Goal: Task Accomplishment & Management: Use online tool/utility

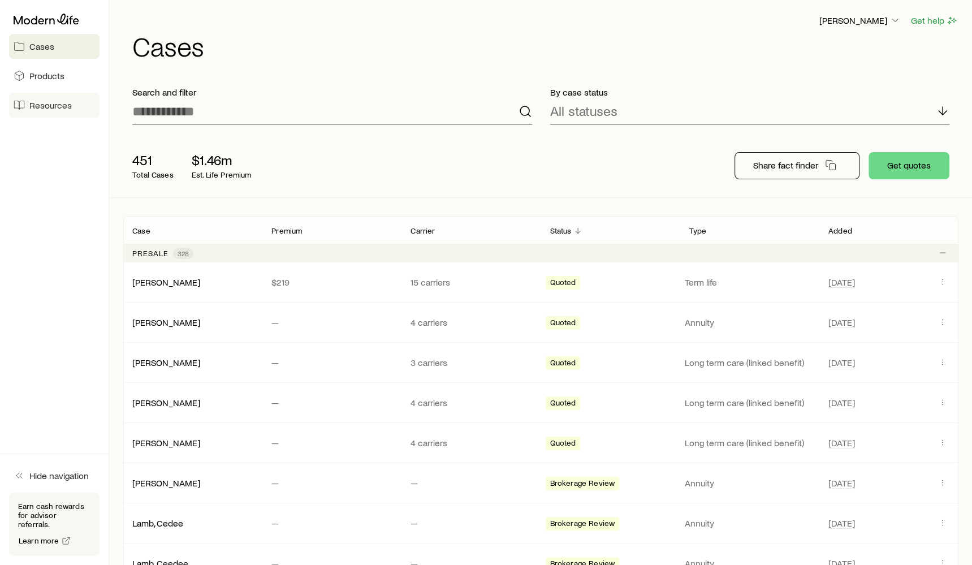
click at [56, 110] on span "Resources" at bounding box center [50, 104] width 42 height 11
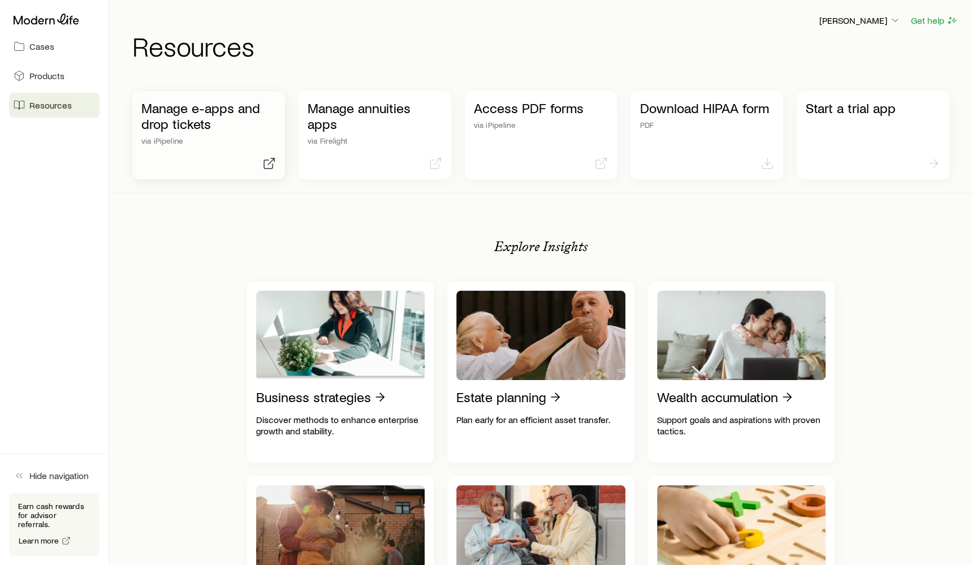
click at [213, 121] on p "Manage e-apps and drop tickets" at bounding box center [208, 116] width 135 height 32
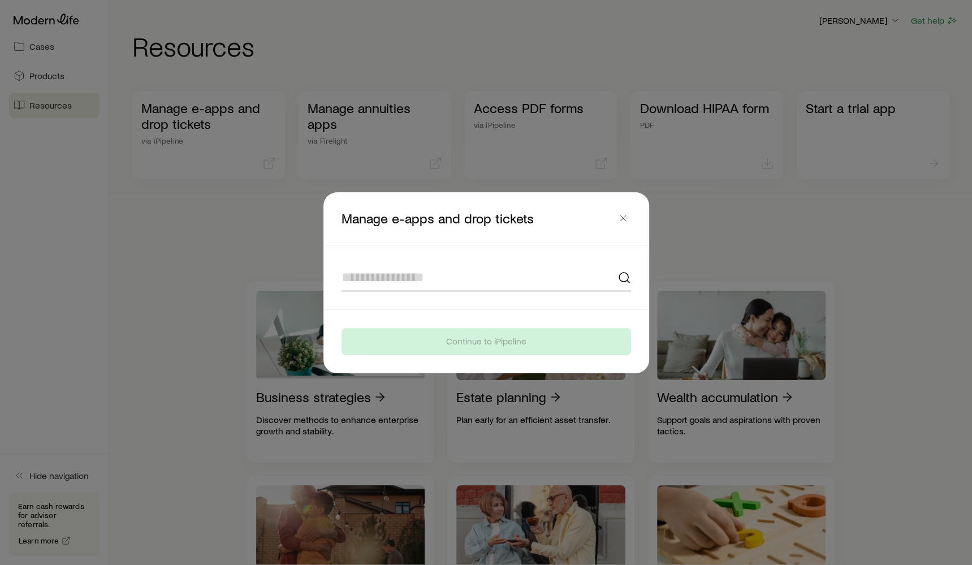
click at [478, 271] on input at bounding box center [485, 277] width 289 height 27
type input "*"
click at [486, 287] on input at bounding box center [485, 277] width 289 height 27
type input "*"
click at [277, 263] on div at bounding box center [486, 282] width 972 height 565
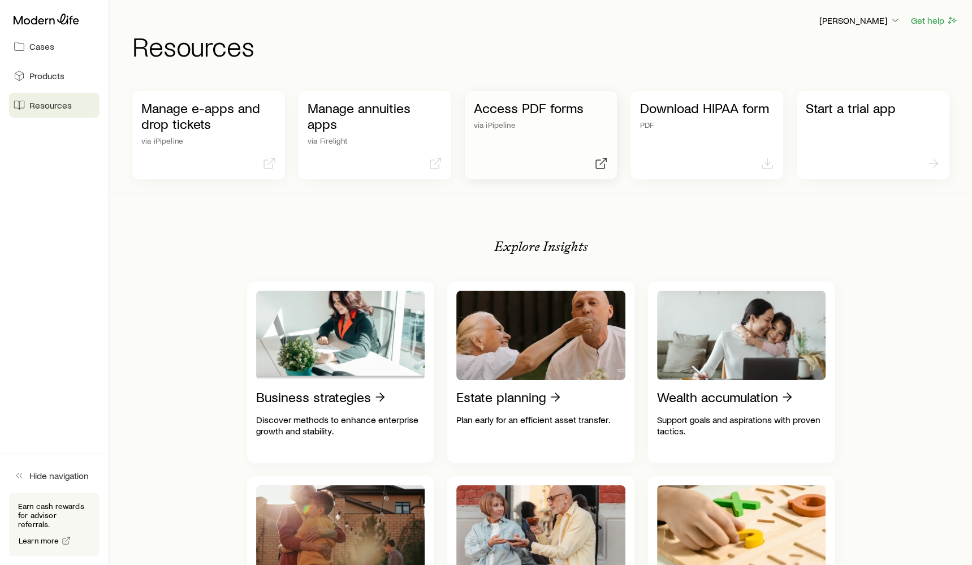
click at [581, 123] on p "via iPipeline" at bounding box center [541, 124] width 135 height 9
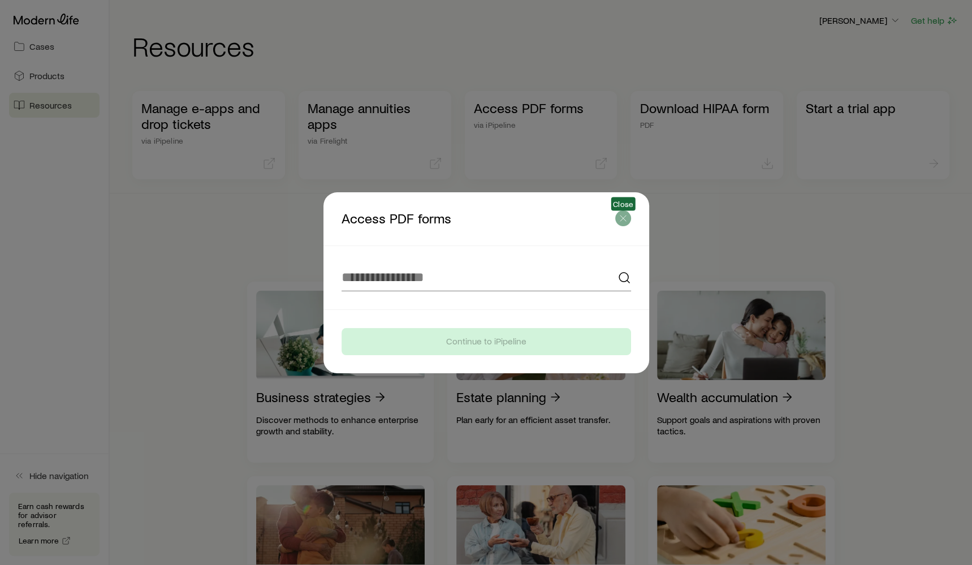
click at [625, 223] on icon "button" at bounding box center [622, 218] width 11 height 11
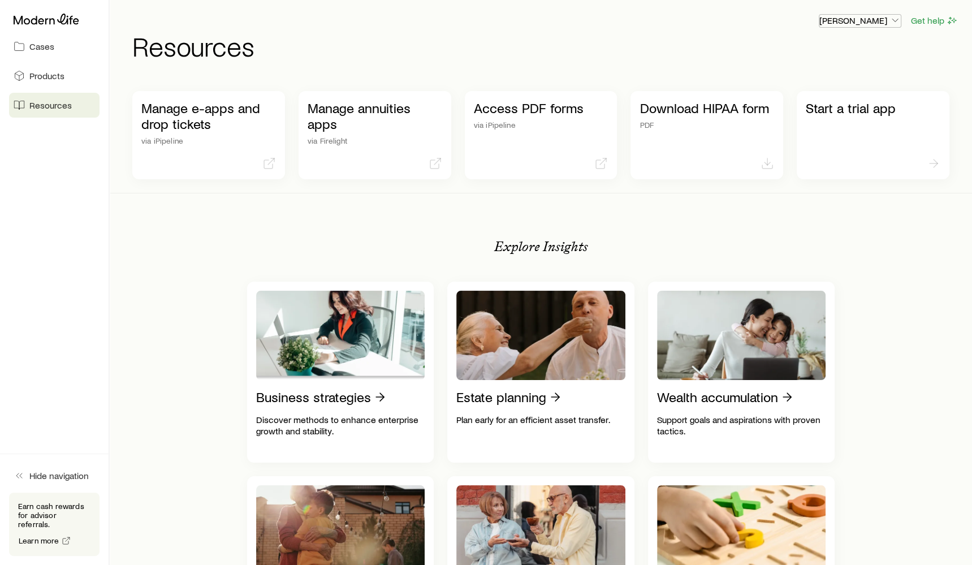
click at [889, 19] on p "[PERSON_NAME]" at bounding box center [859, 20] width 81 height 11
click at [819, 107] on span "Sign out" at bounding box center [806, 105] width 31 height 11
